Goal: Task Accomplishment & Management: Manage account settings

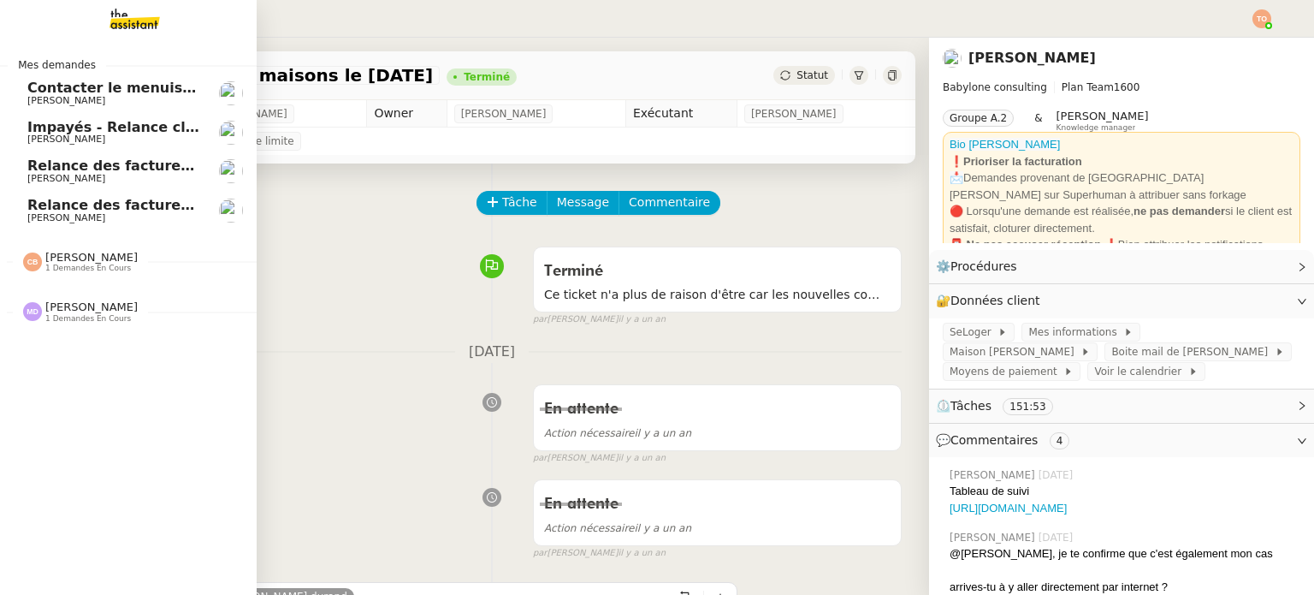
click at [137, 15] on img at bounding box center [121, 19] width 133 height 38
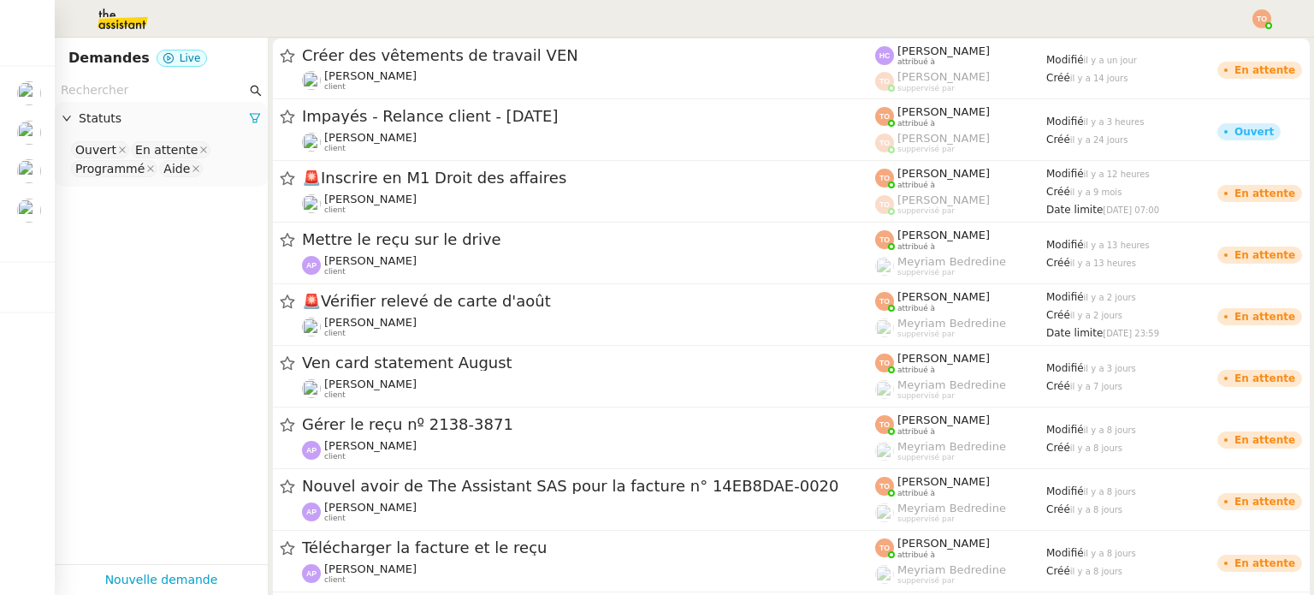
click at [175, 87] on input "text" at bounding box center [154, 90] width 186 height 20
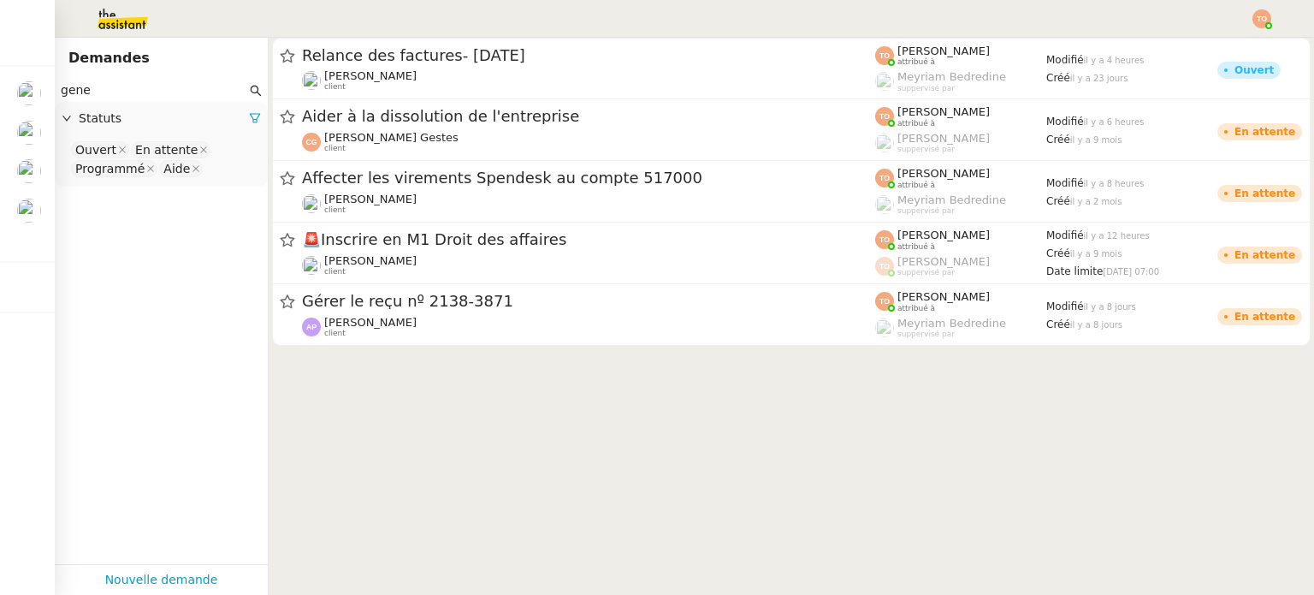
click at [231, 174] on nz-select-top-control "Ouvert En attente Programmé Aide" at bounding box center [161, 159] width 186 height 40
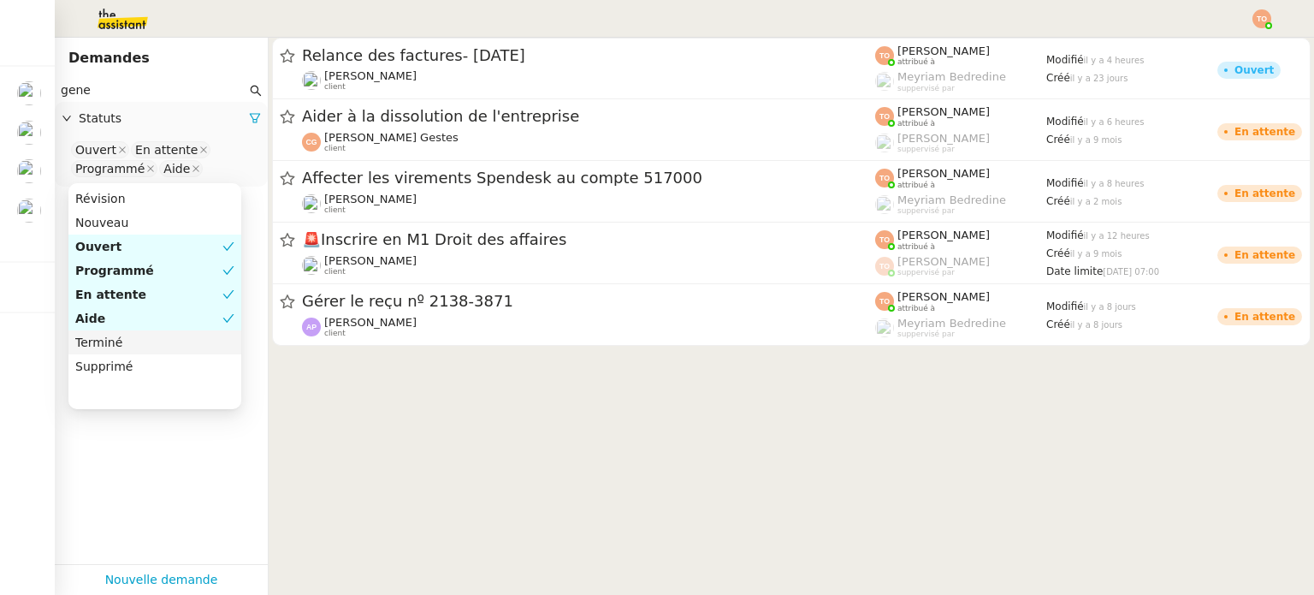
click at [188, 338] on div "Terminé" at bounding box center [154, 342] width 159 height 15
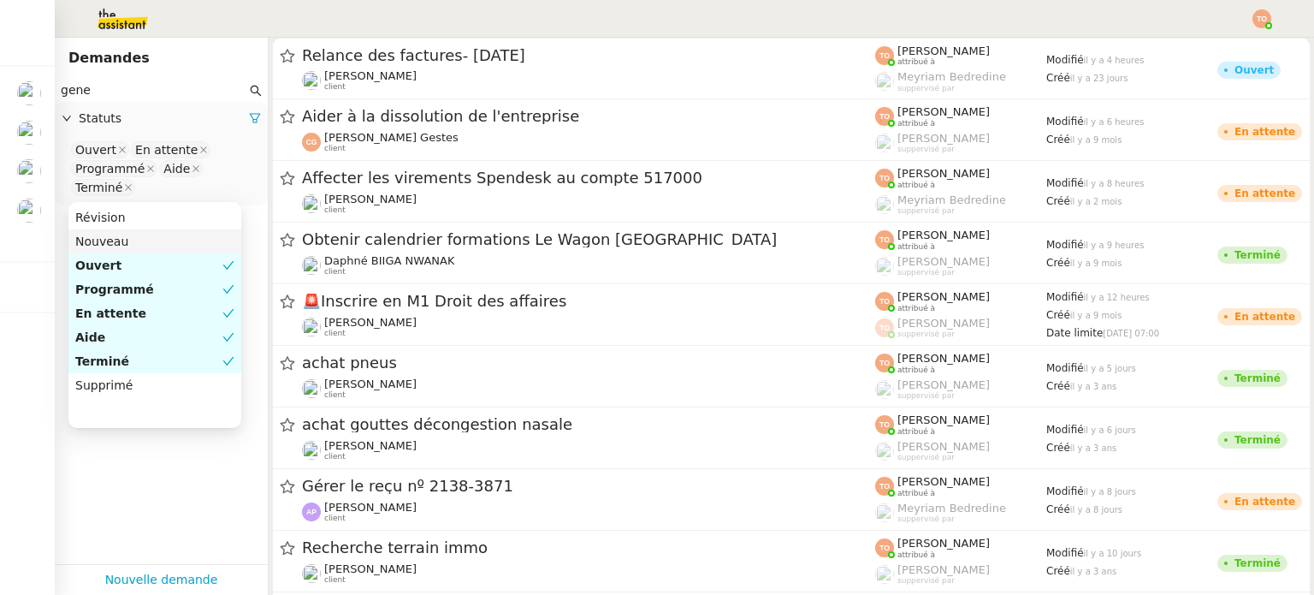
click at [166, 95] on input "gene" at bounding box center [154, 90] width 186 height 20
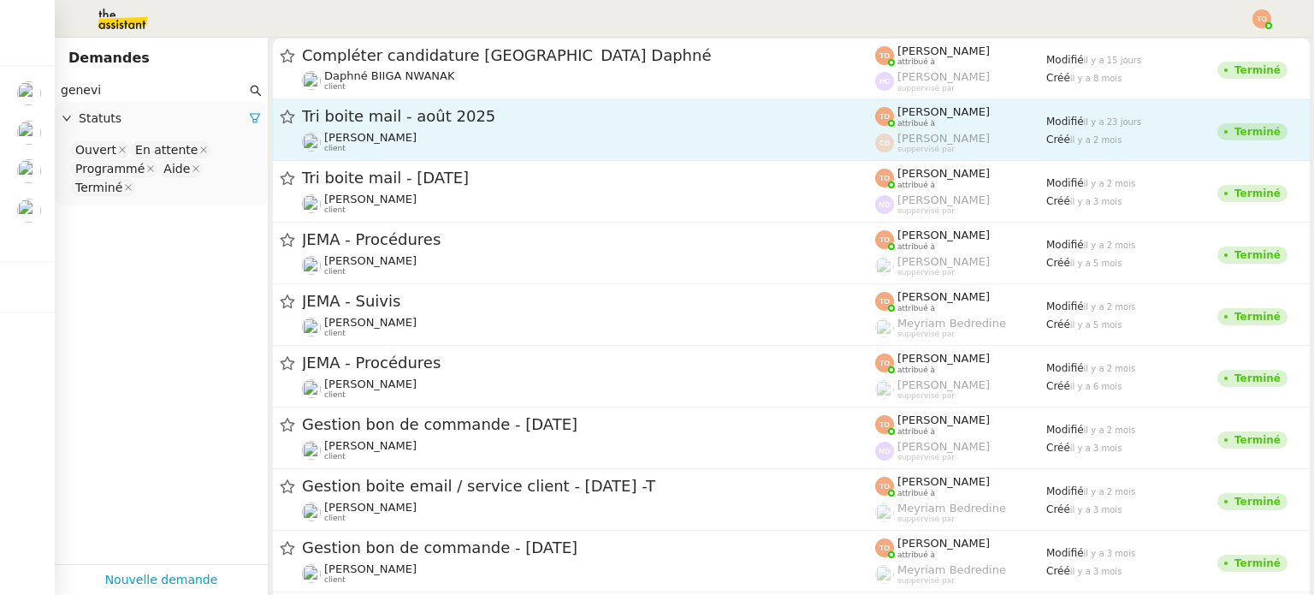
type input "genevi"
click at [286, 119] on icon at bounding box center [287, 117] width 15 height 15
click at [291, 121] on icon at bounding box center [287, 117] width 15 height 14
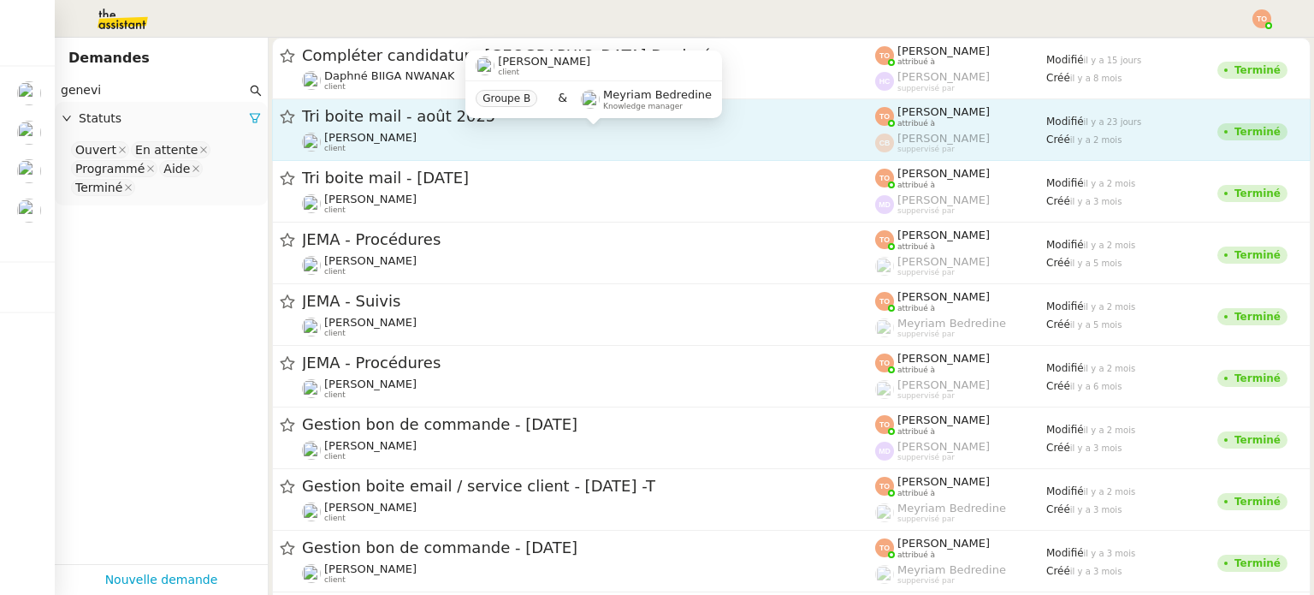
click at [336, 131] on span "[PERSON_NAME]" at bounding box center [370, 137] width 92 height 13
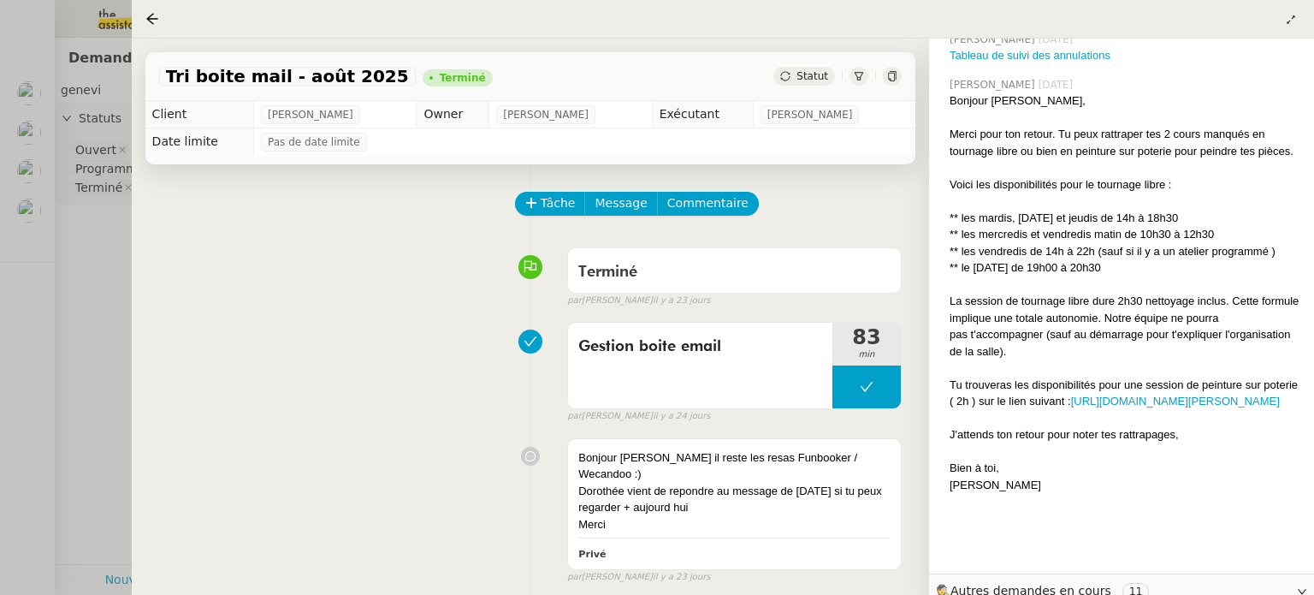
scroll to position [9752, 0]
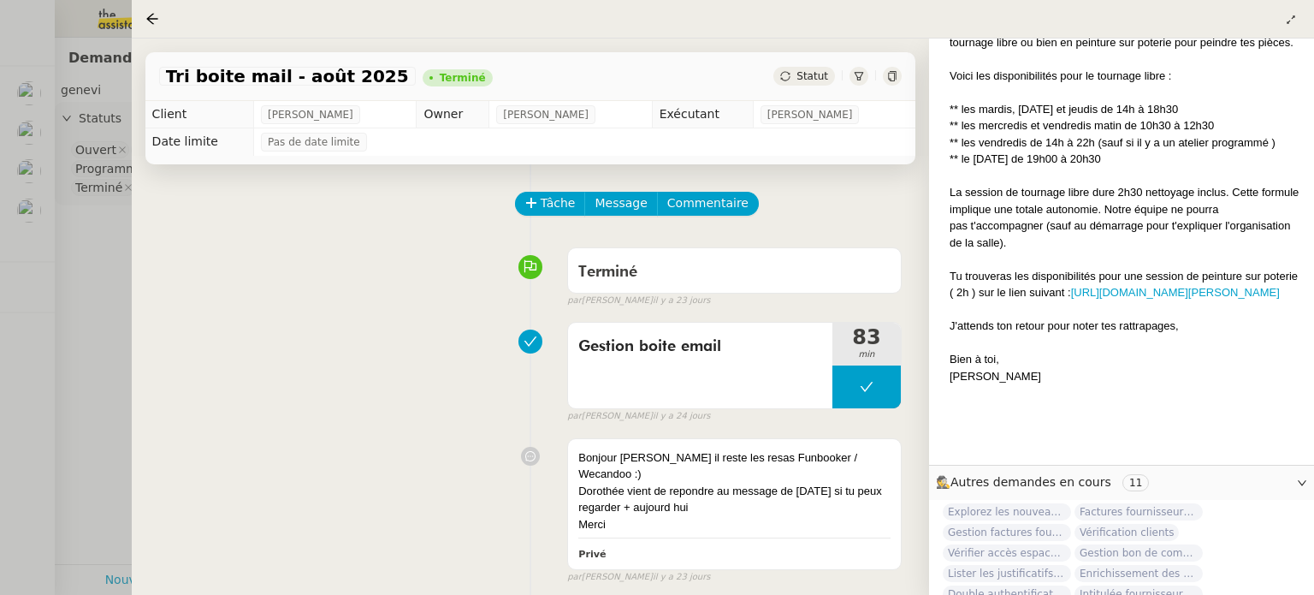
click at [68, 151] on div at bounding box center [657, 297] width 1314 height 595
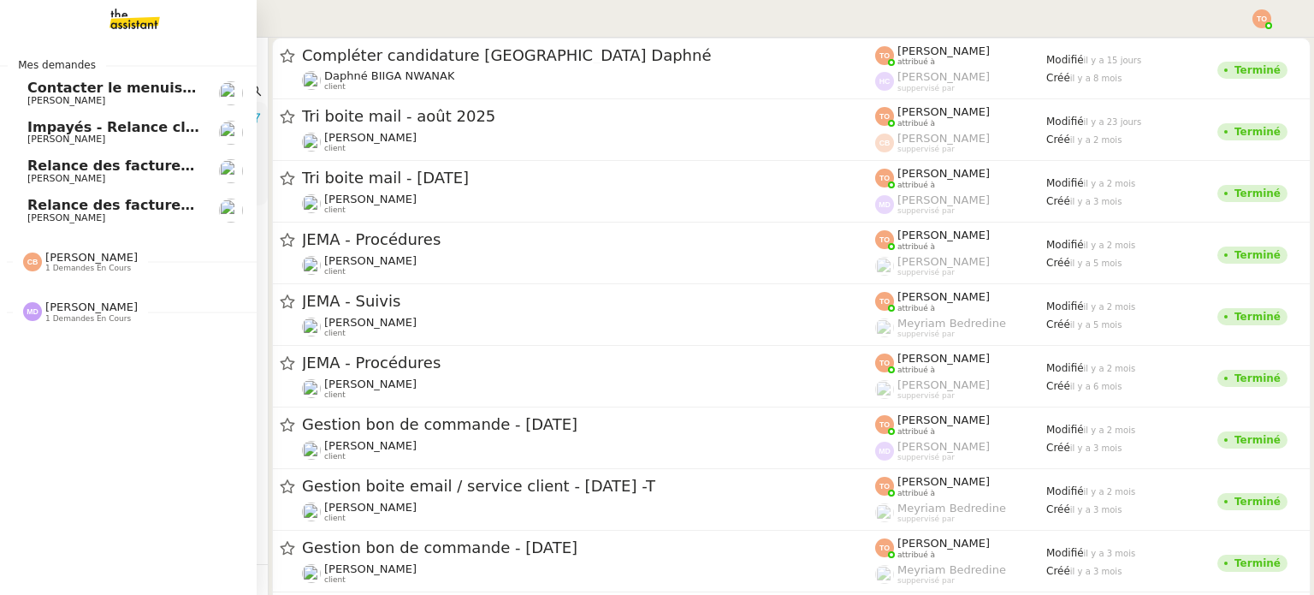
click at [14, 209] on link "Relance des factures- [DATE] [PERSON_NAME]" at bounding box center [128, 210] width 257 height 39
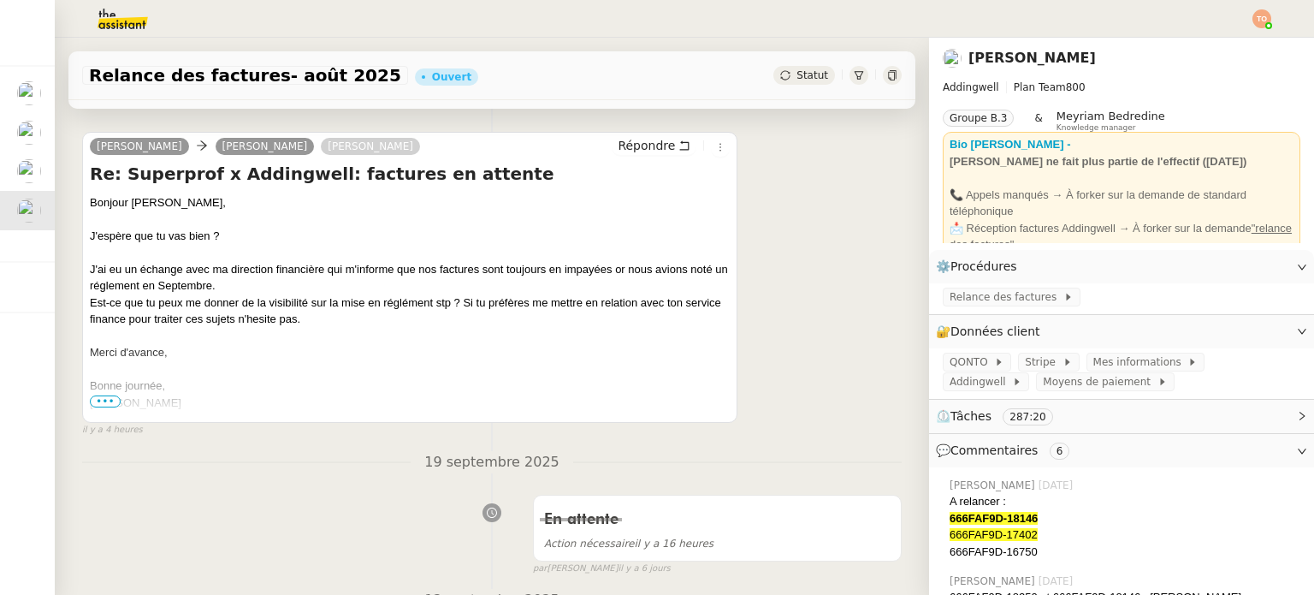
scroll to position [272, 0]
click at [104, 403] on span "•••" at bounding box center [105, 401] width 31 height 12
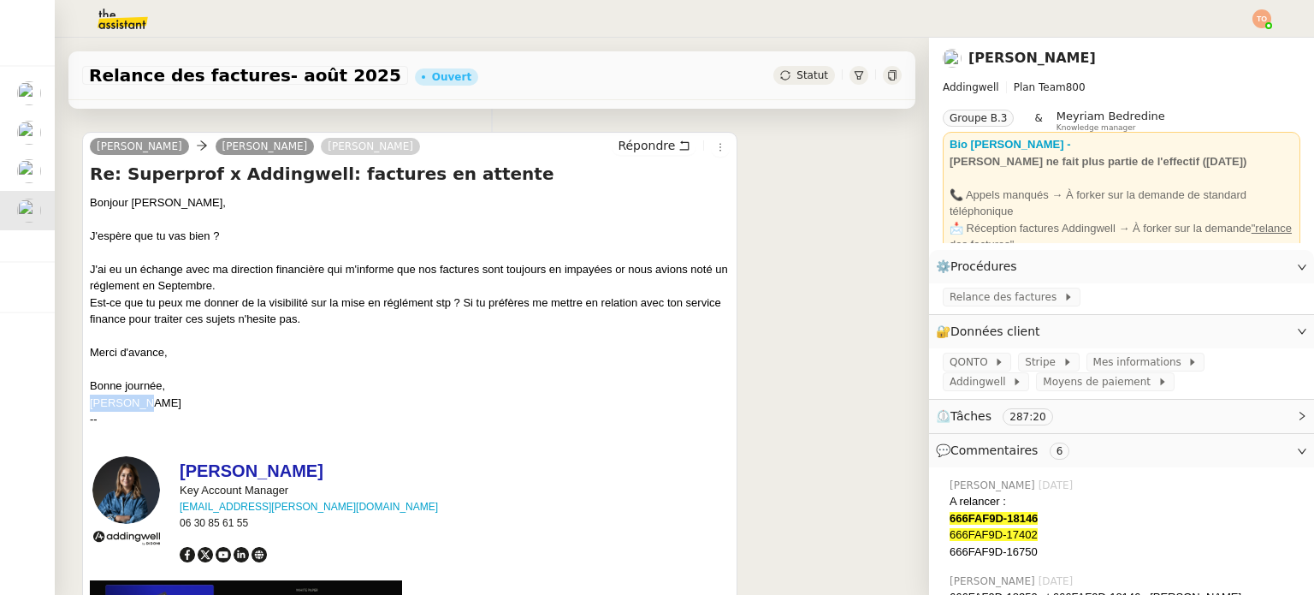
click at [104, 403] on div "[PERSON_NAME]" at bounding box center [410, 402] width 640 height 17
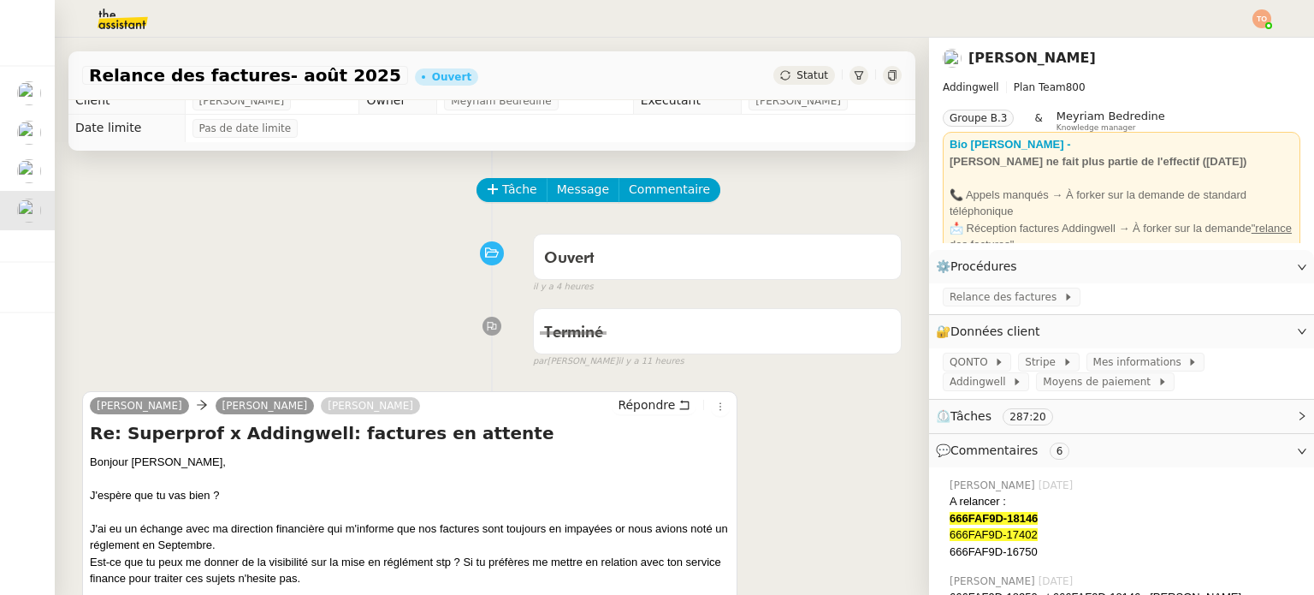
scroll to position [0, 0]
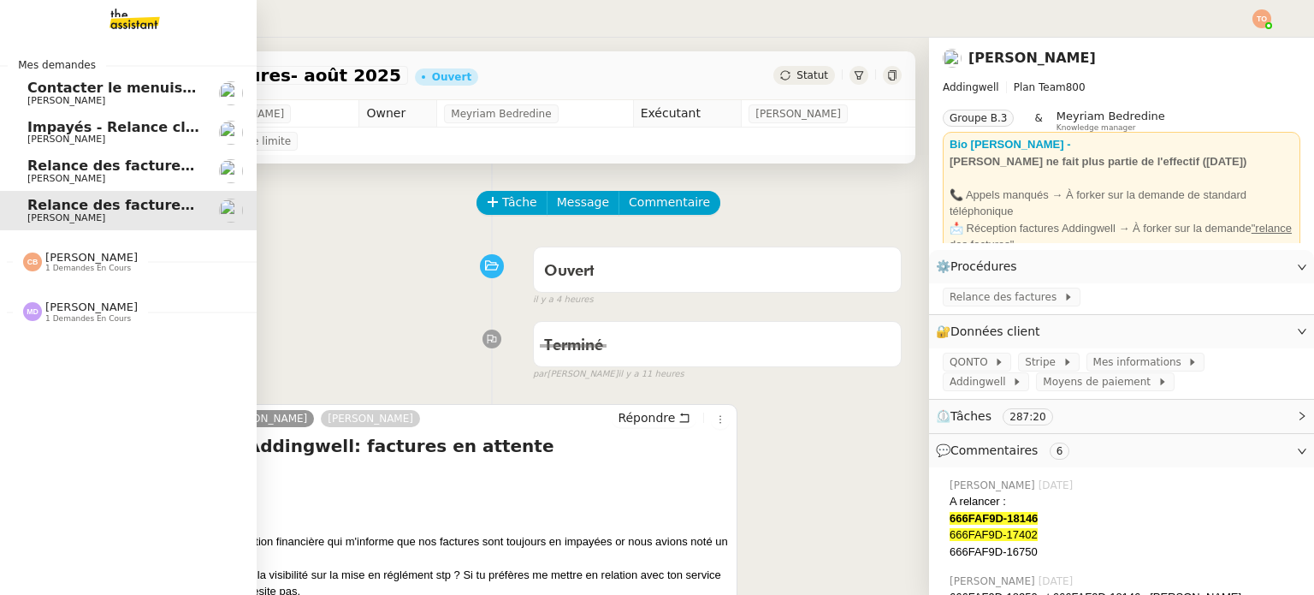
click at [30, 181] on span "[PERSON_NAME]" at bounding box center [66, 178] width 78 height 11
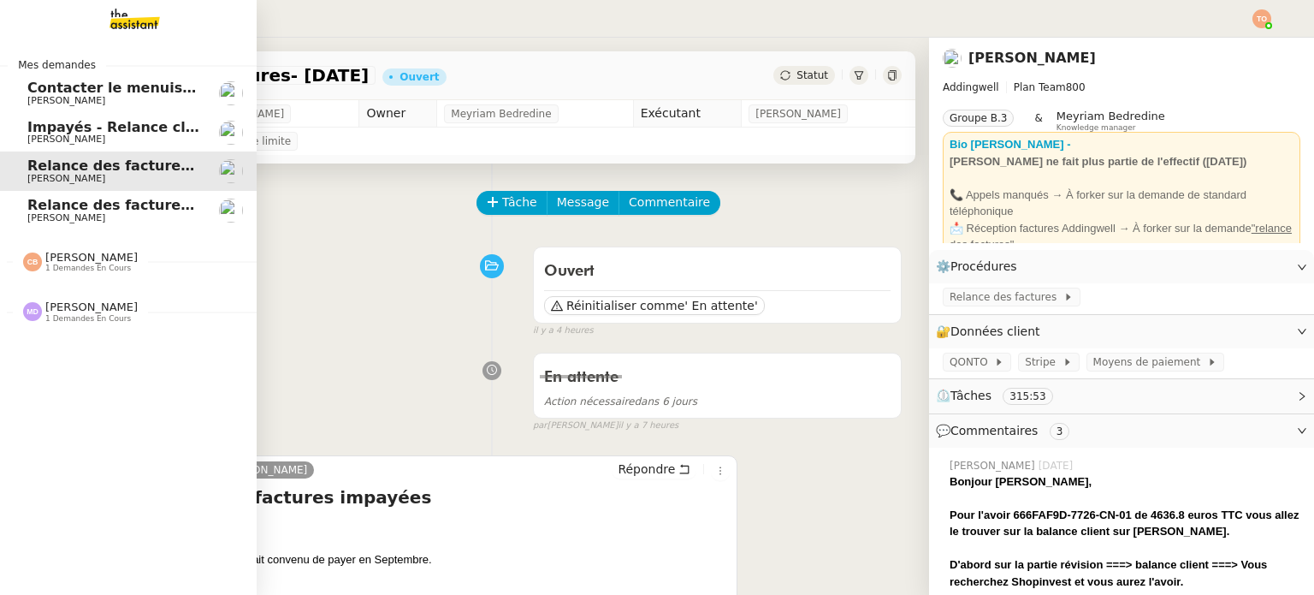
click at [28, 198] on span "Relance des factures- août 2025" at bounding box center [152, 205] width 250 height 16
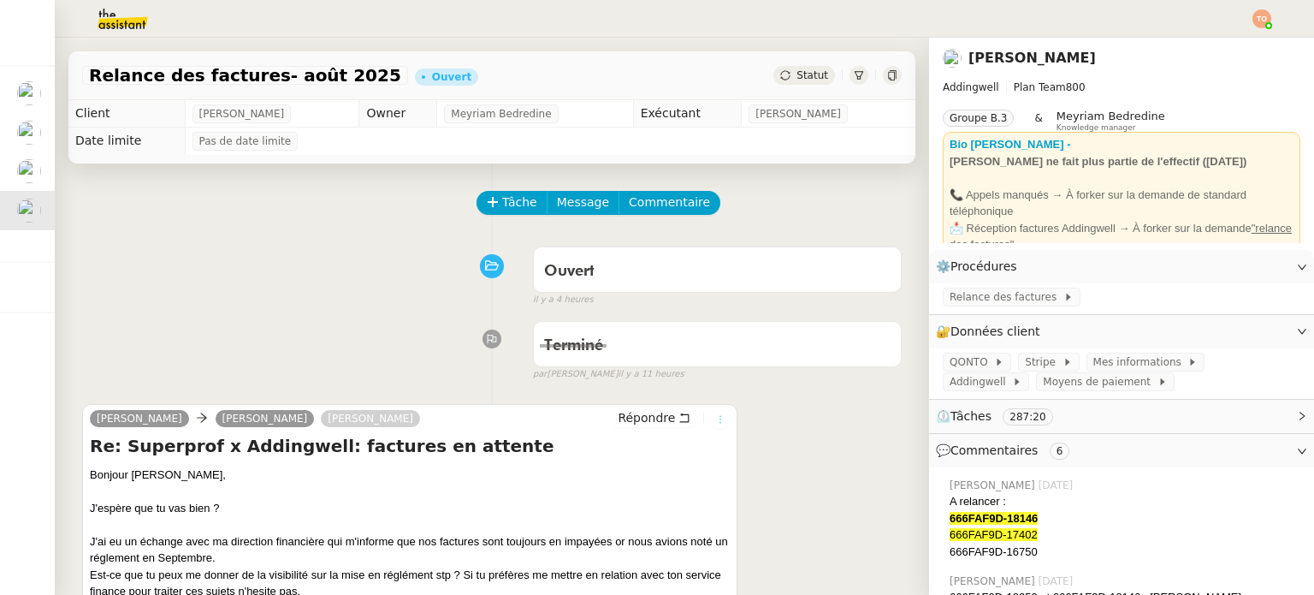
click at [711, 421] on icon at bounding box center [720, 419] width 19 height 10
click at [715, 420] on icon at bounding box center [720, 419] width 10 height 10
click at [780, 417] on div "[PERSON_NAME] Josselin Petit-[PERSON_NAME] Répondre Re: Superprof x Addingwell:…" at bounding box center [492, 548] width 820 height 321
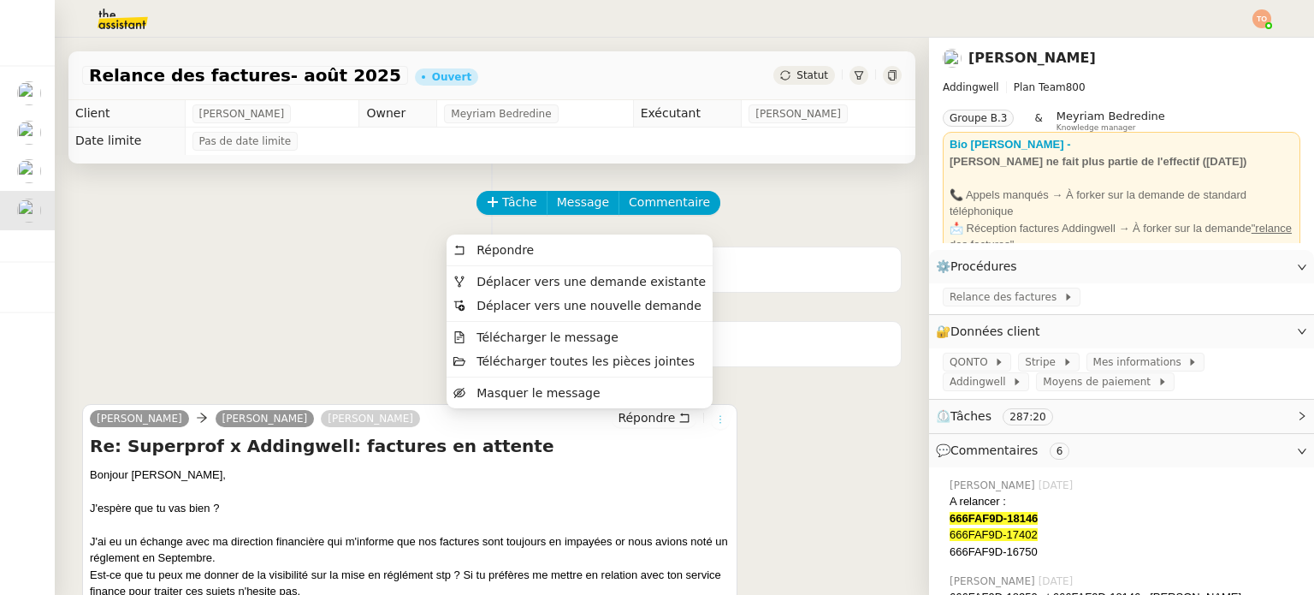
click at [711, 428] on button at bounding box center [720, 419] width 19 height 19
click at [668, 280] on span "Déplacer vers une demande existante" at bounding box center [591, 282] width 229 height 14
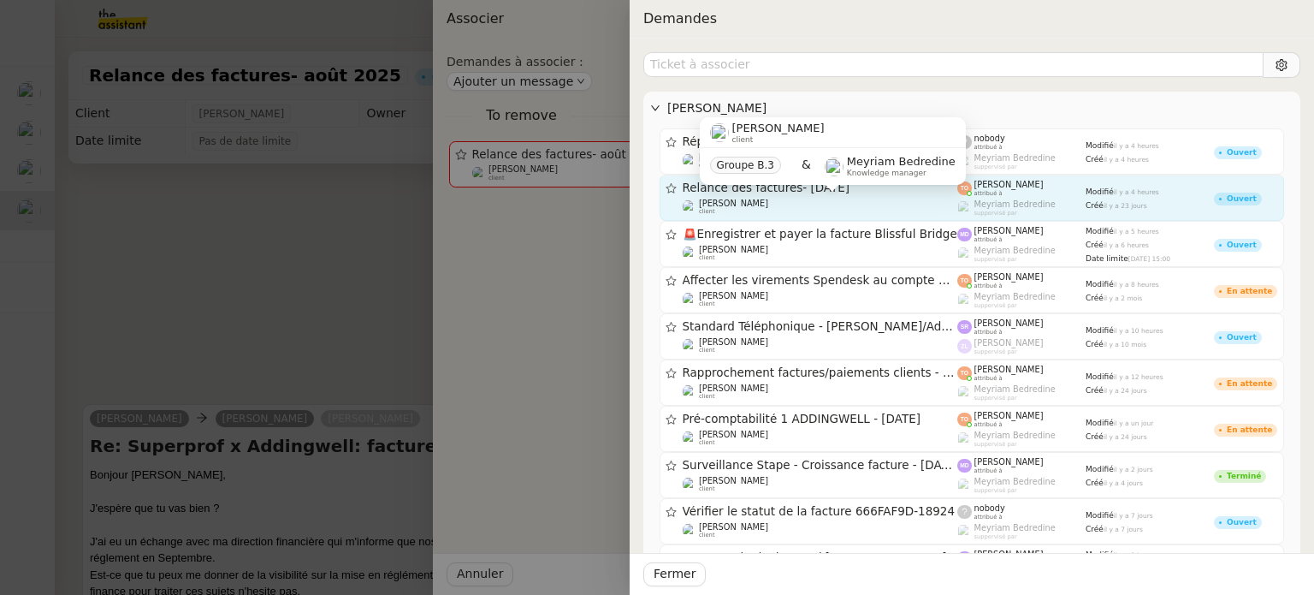
click at [697, 207] on div "[PERSON_NAME] client" at bounding box center [820, 206] width 275 height 17
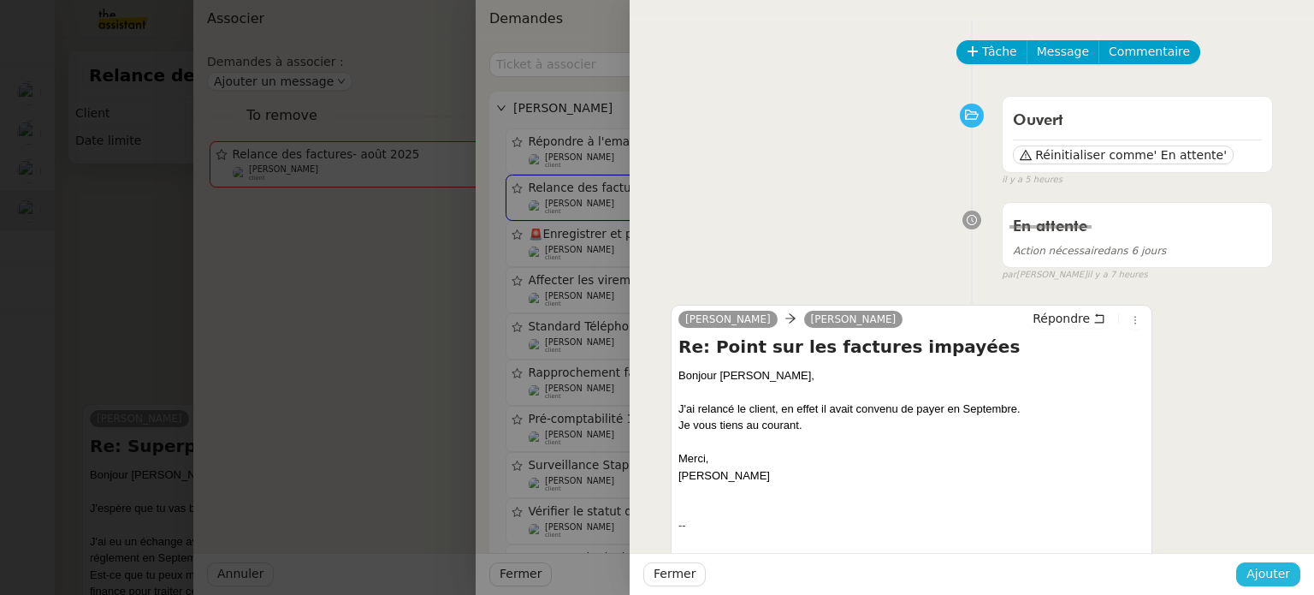
click at [1256, 583] on span "Ajouter" at bounding box center [1269, 574] width 44 height 20
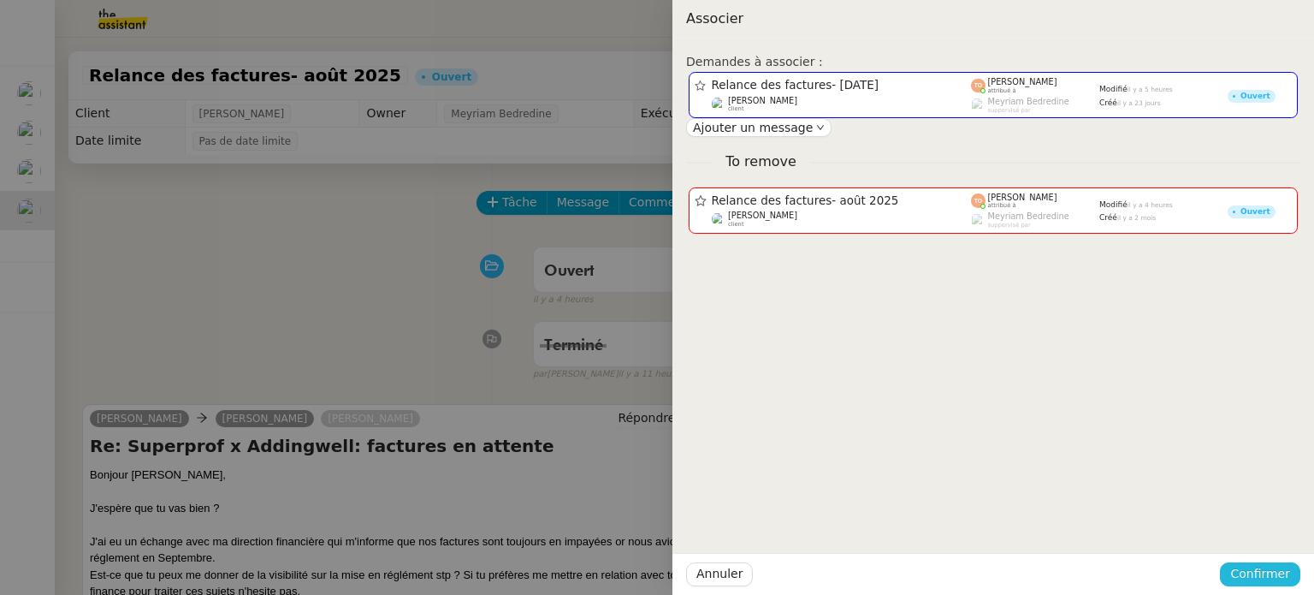
click at [1276, 581] on span "Confirmer" at bounding box center [1260, 574] width 60 height 20
click at [1269, 526] on span "Ajouter" at bounding box center [1262, 528] width 44 height 17
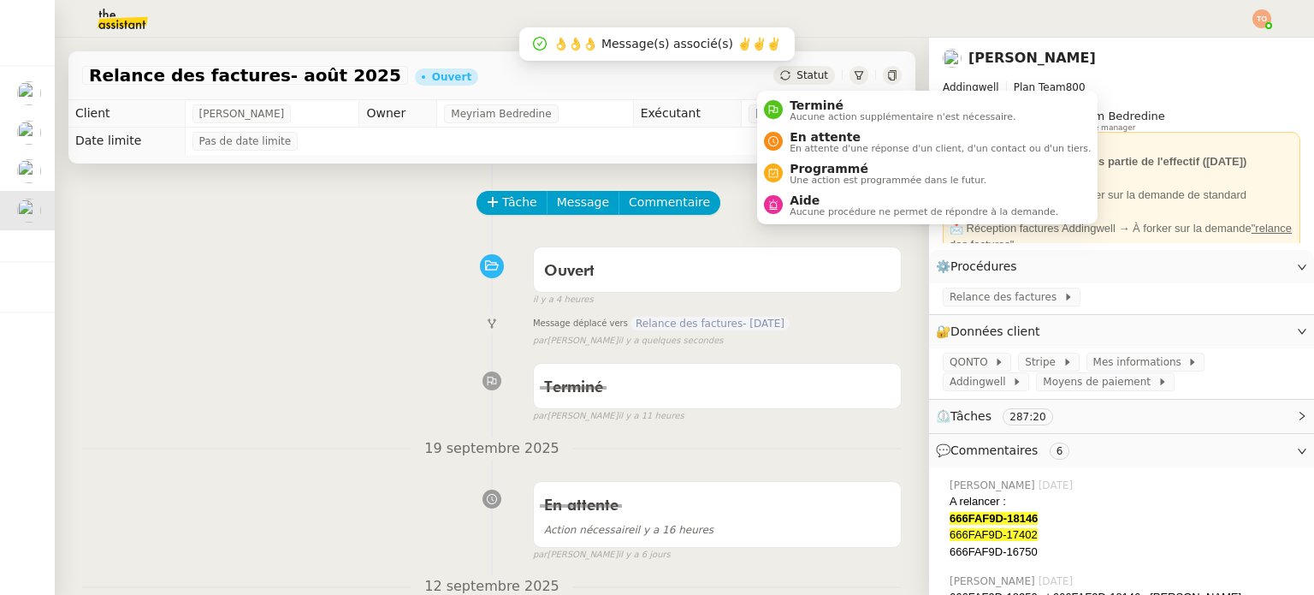
click at [777, 79] on div "Statut" at bounding box center [804, 75] width 62 height 19
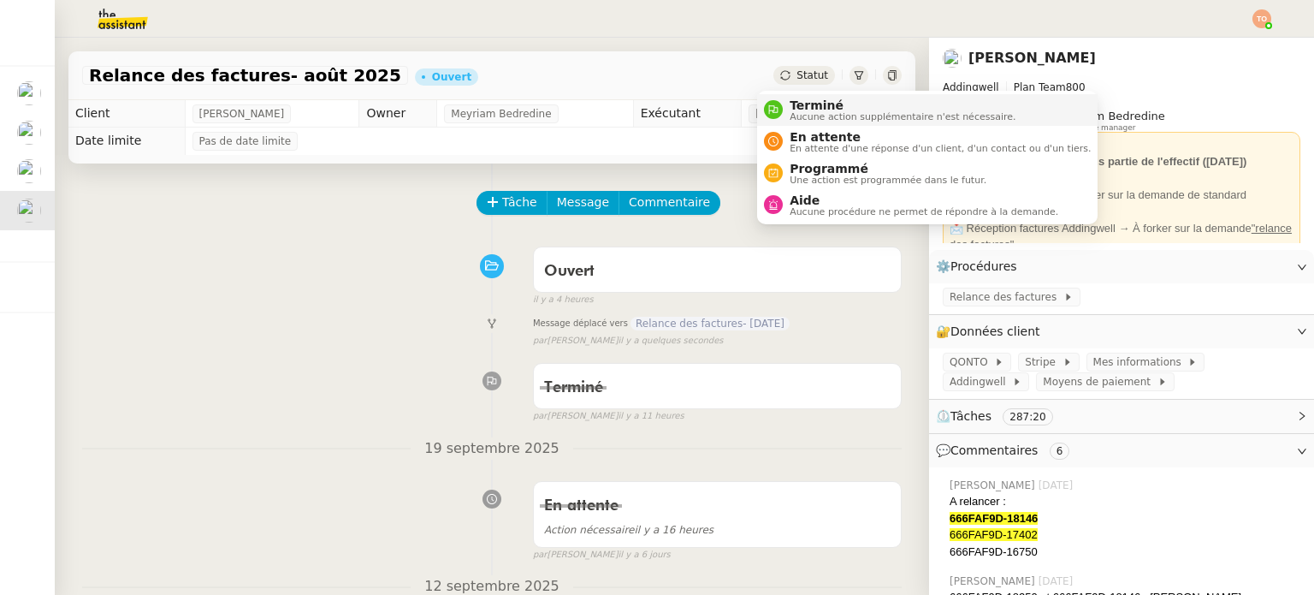
click at [778, 101] on nz-avatar at bounding box center [773, 109] width 19 height 19
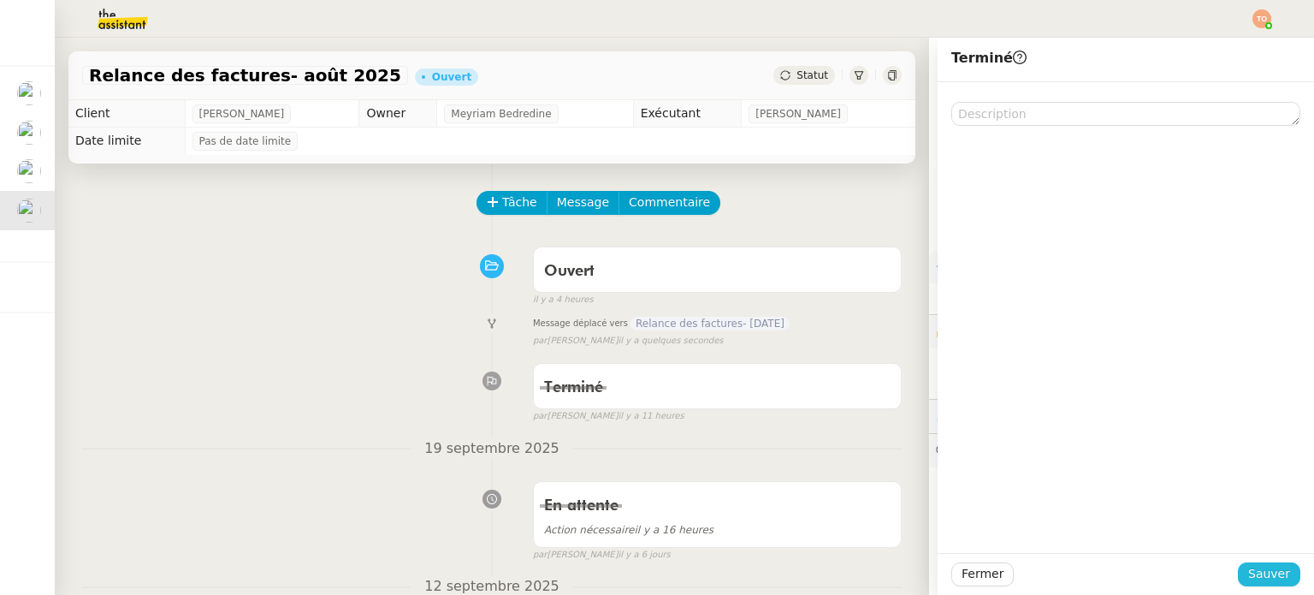
click at [1272, 563] on button "Sauver" at bounding box center [1269, 574] width 62 height 24
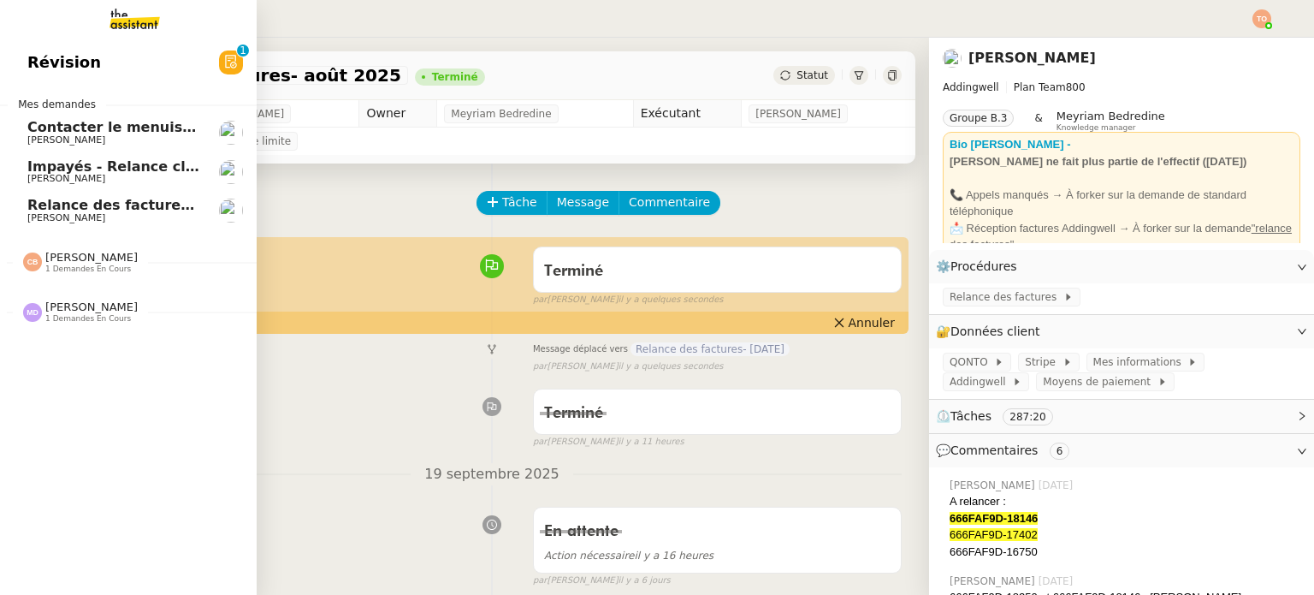
click at [22, 173] on link "Impayés - Relance client - [DATE] [PERSON_NAME]" at bounding box center [128, 171] width 257 height 39
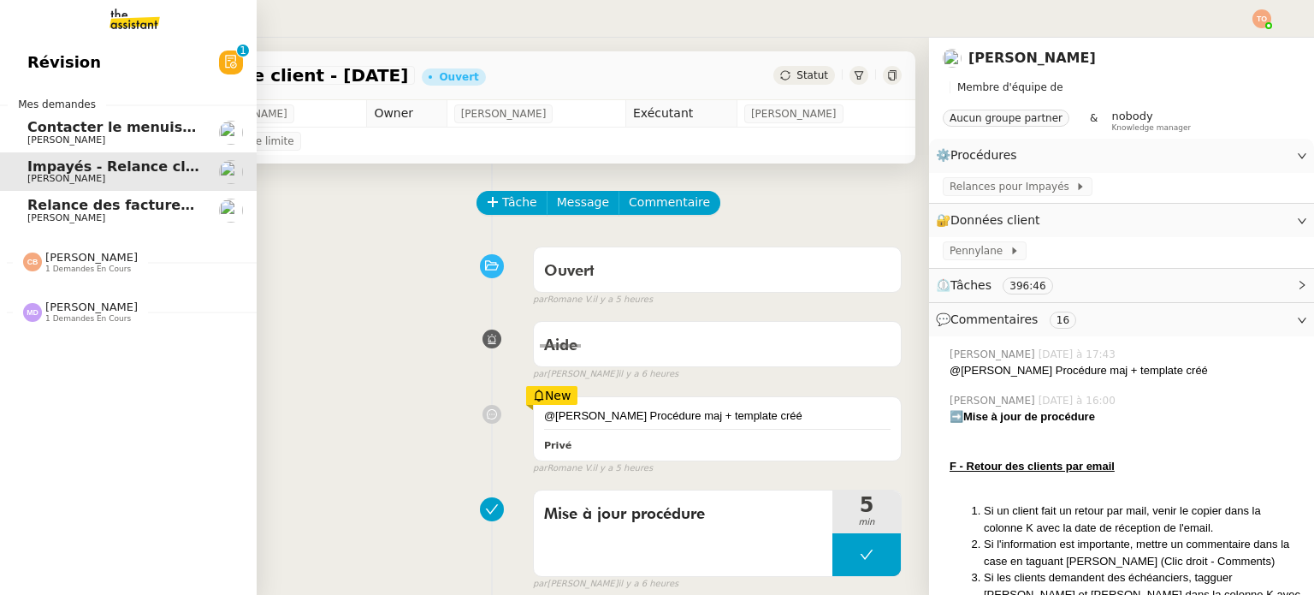
click at [62, 221] on span "[PERSON_NAME]" at bounding box center [66, 217] width 78 height 11
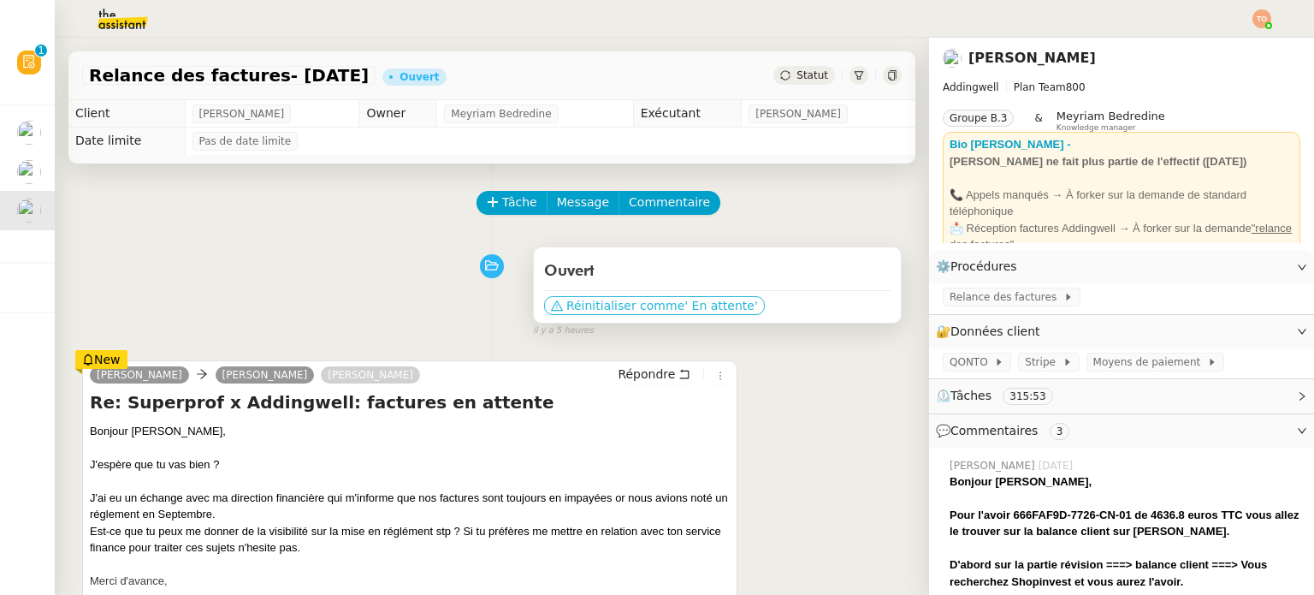
click at [566, 311] on span "Réinitialiser comme" at bounding box center [625, 305] width 118 height 17
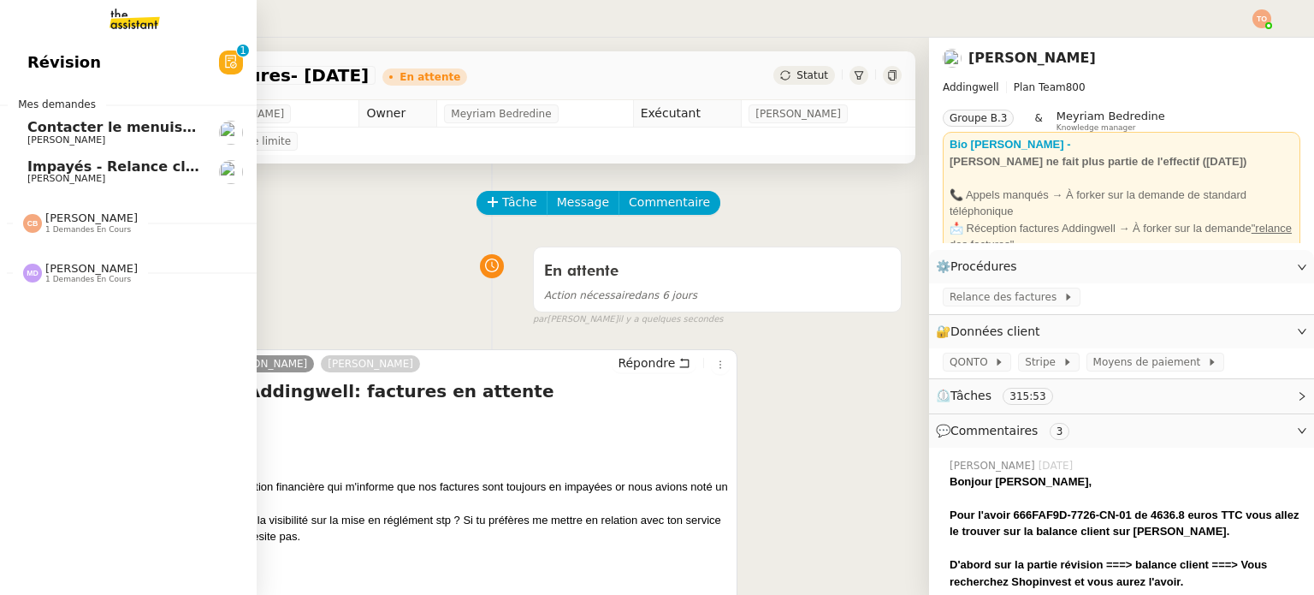
click at [36, 121] on span "Contacter le menuisier pour réparation boîte aux lettres" at bounding box center [244, 127] width 435 height 16
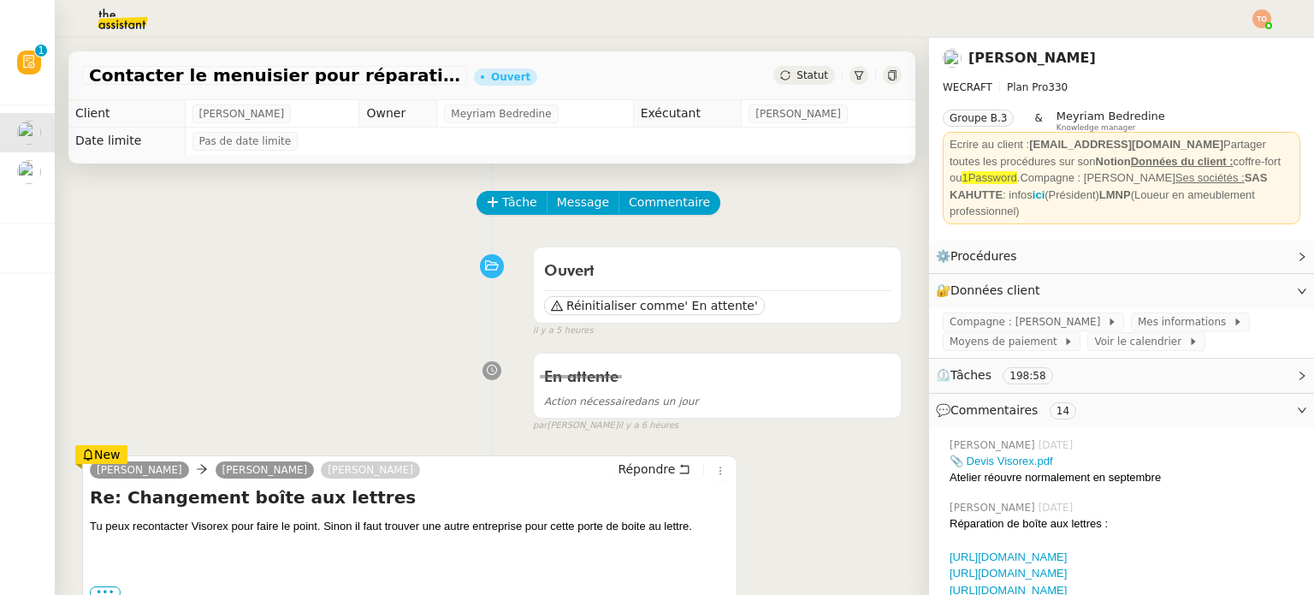
click at [400, 365] on div "En attente Action nécessaire dans un jour false par [PERSON_NAME]. il y a 6 heu…" at bounding box center [492, 389] width 820 height 88
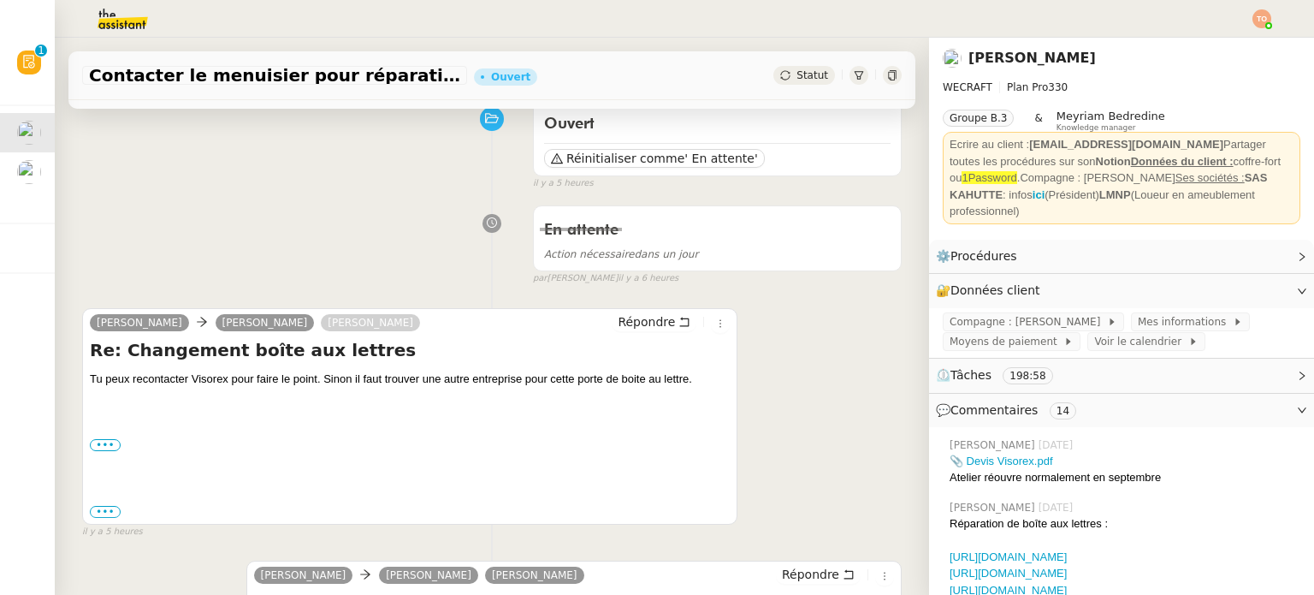
scroll to position [146, 0]
